Goal: Find specific page/section: Find specific page/section

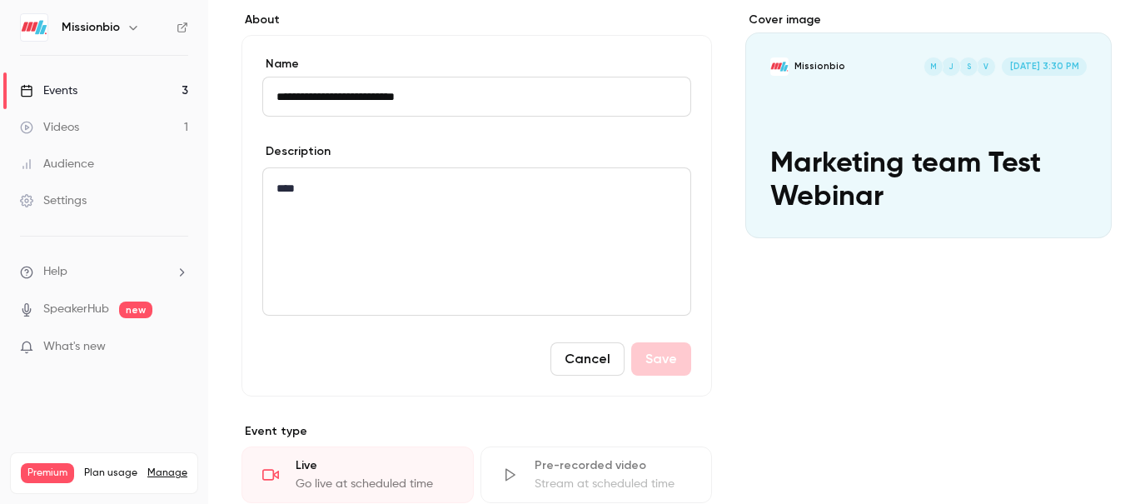
scroll to position [66, 0]
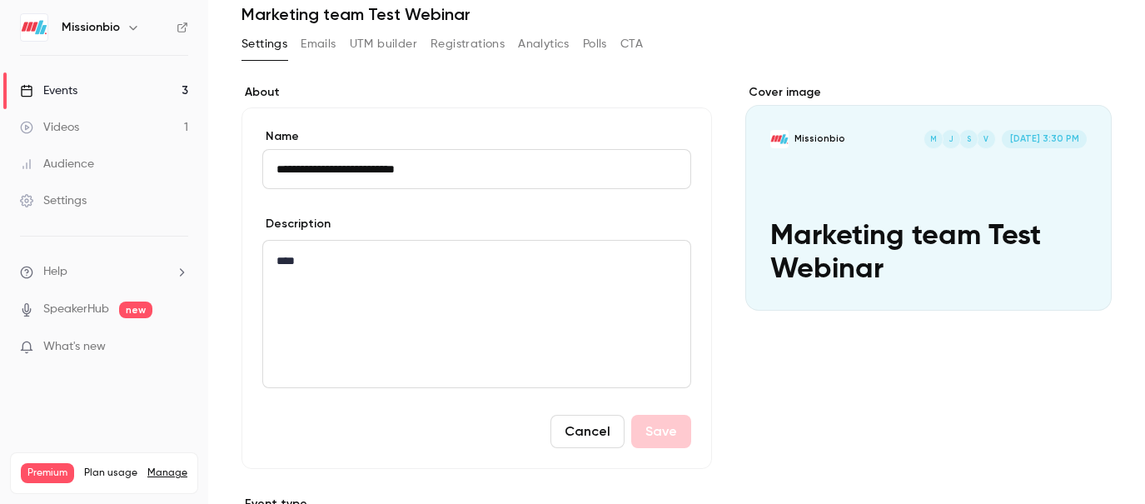
click at [98, 89] on link "Events 3" at bounding box center [104, 90] width 208 height 37
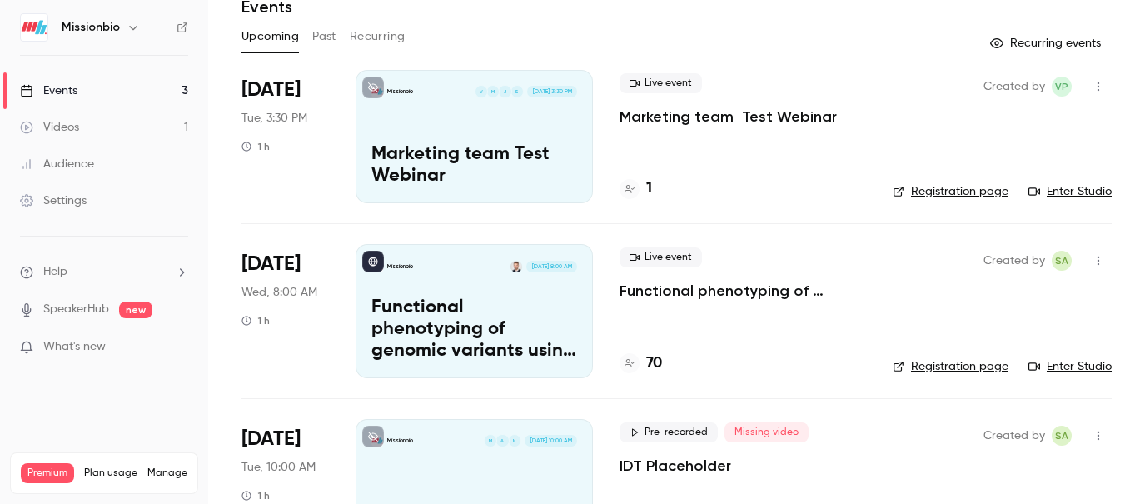
scroll to position [87, 0]
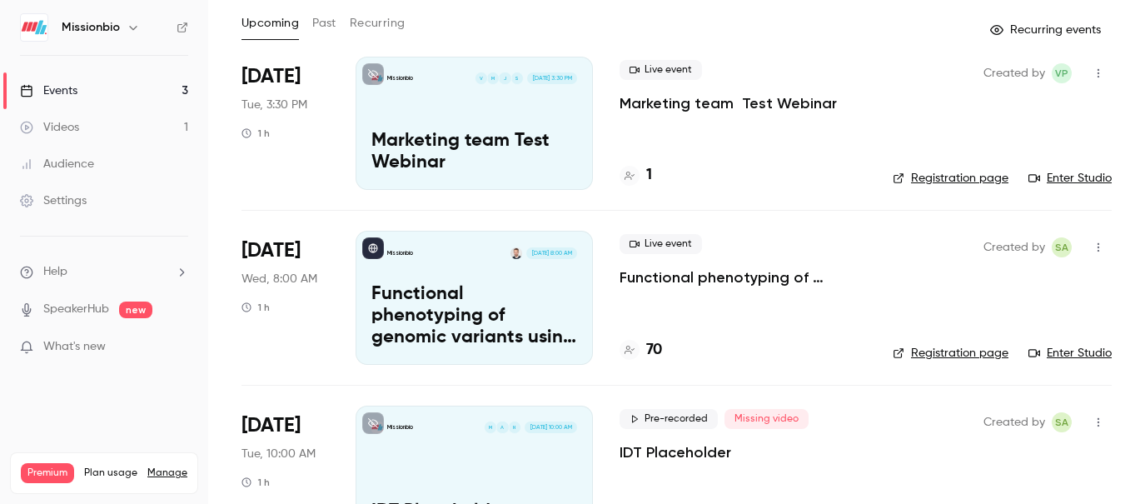
click at [752, 273] on p "Functional phenotyping of genomic variants using joint multiomic single-cell DN…" at bounding box center [742, 277] width 246 height 20
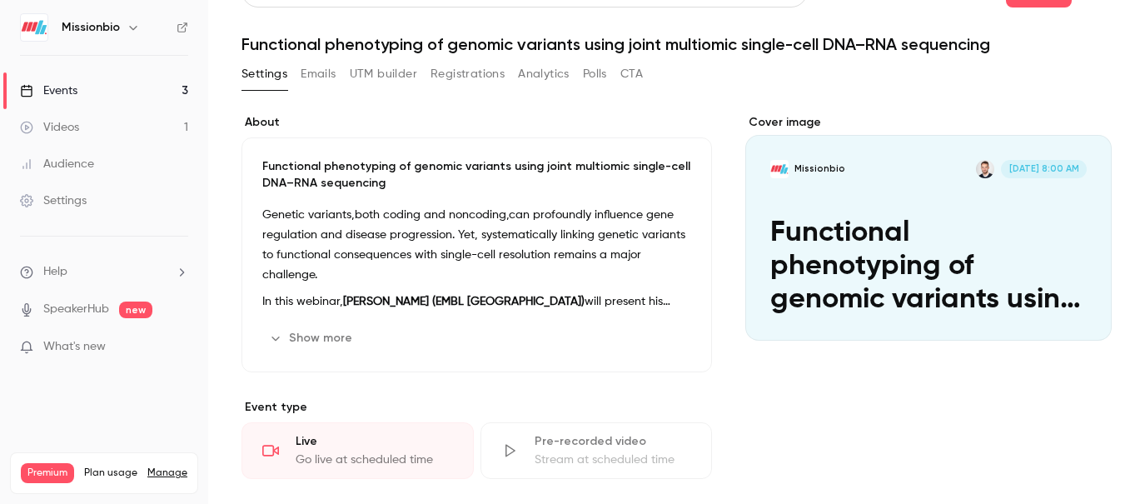
scroll to position [37, 0]
